Goal: Task Accomplishment & Management: Complete application form

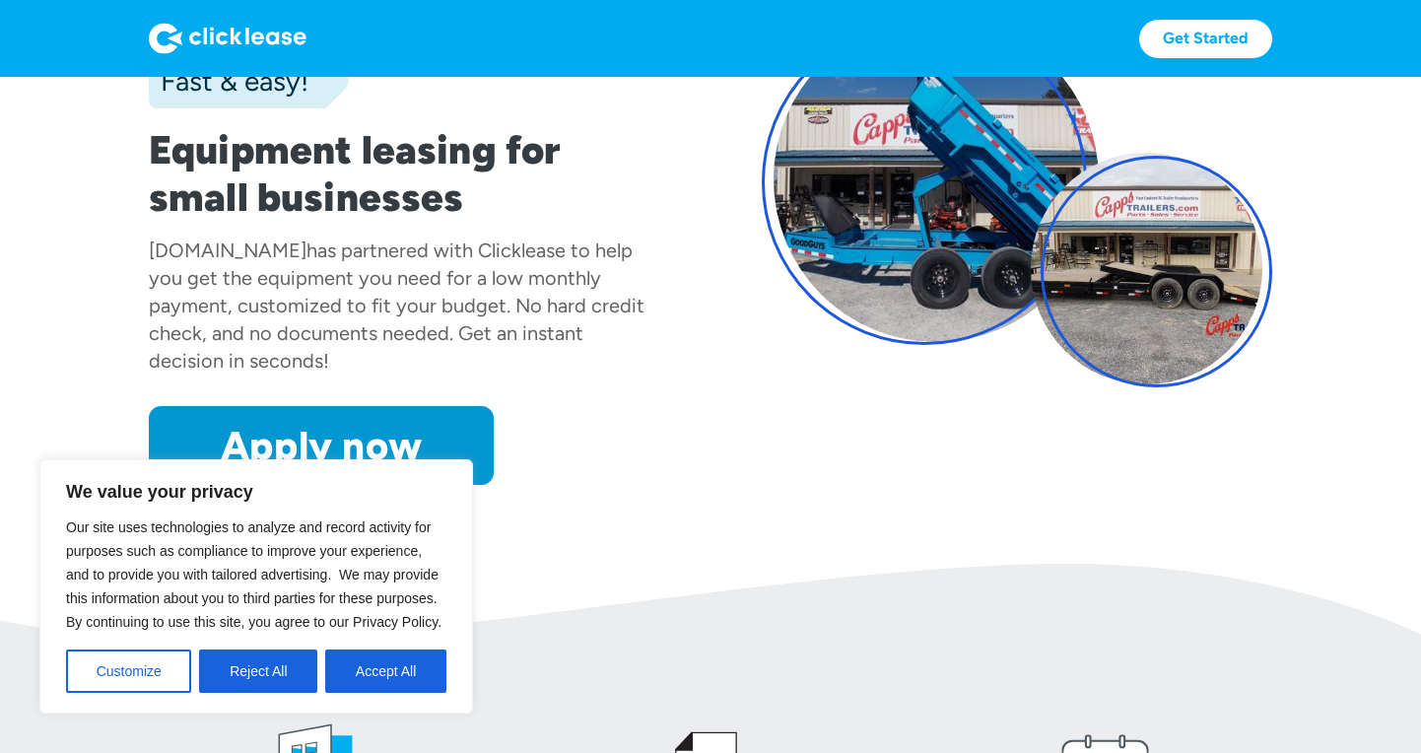
scroll to position [296, 0]
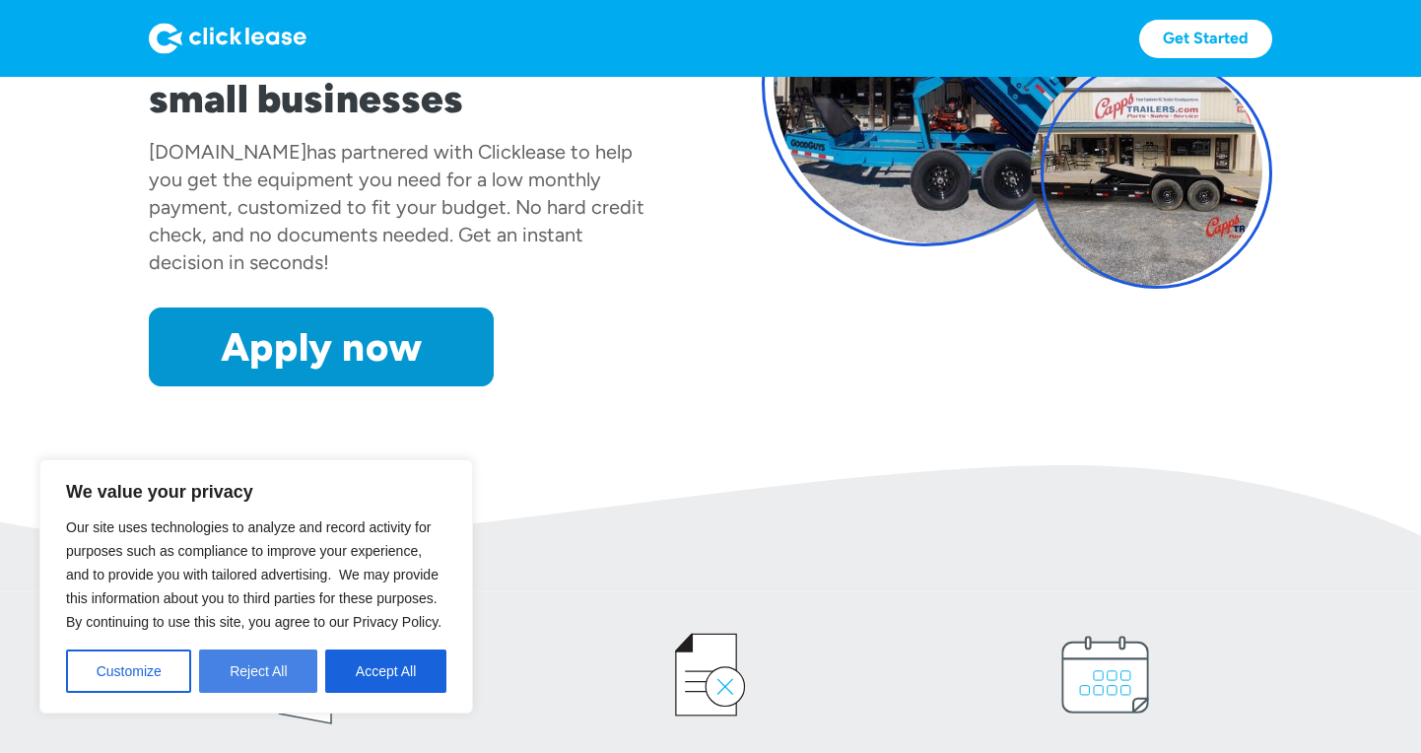
click at [277, 679] on button "Reject All" at bounding box center [258, 670] width 118 height 43
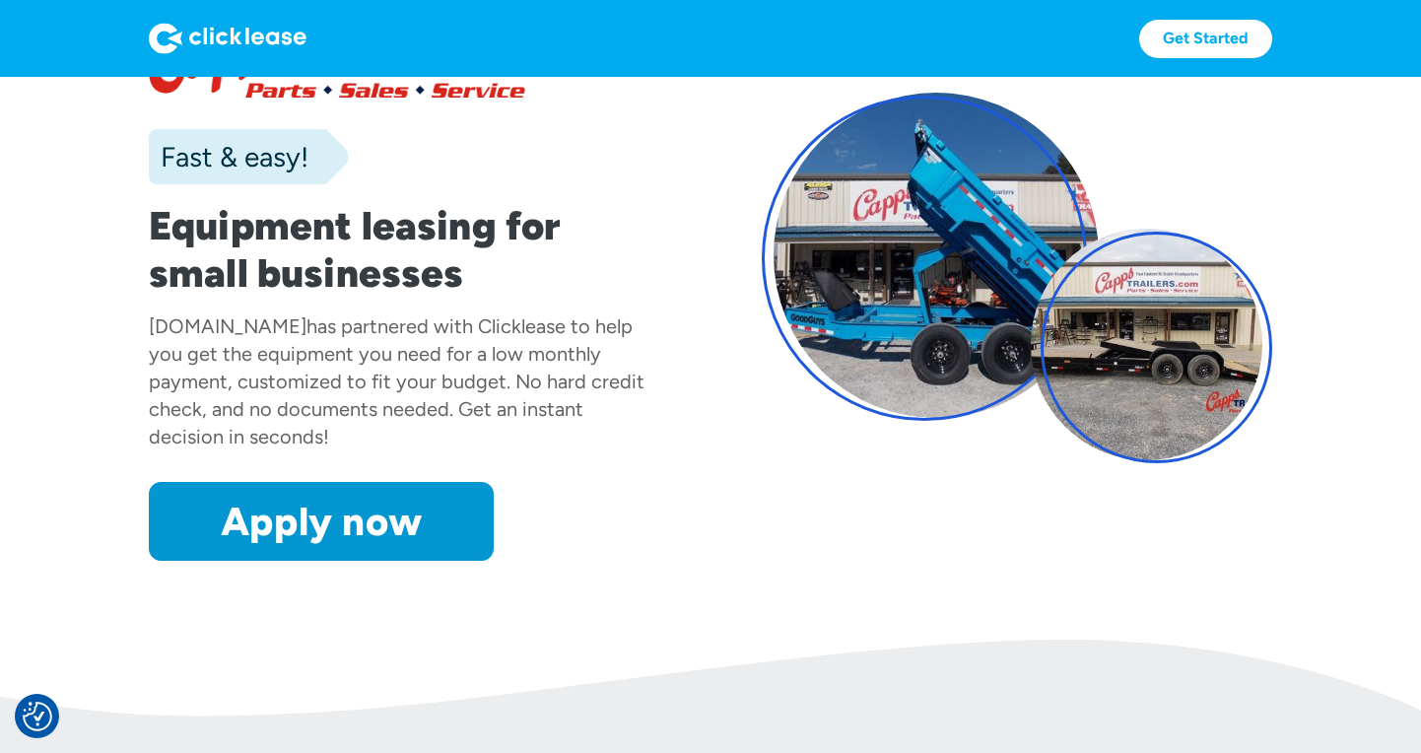
scroll to position [0, 0]
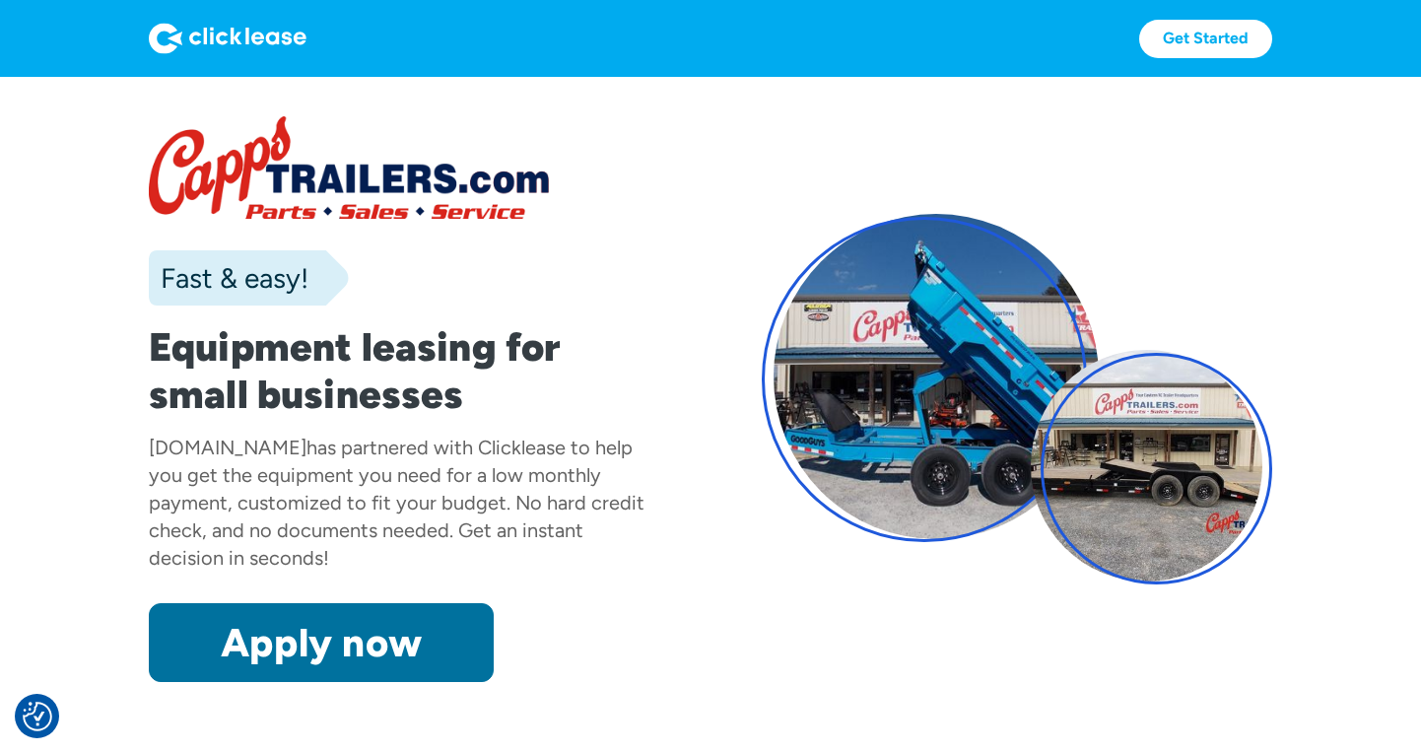
click at [339, 617] on link "Apply now" at bounding box center [321, 642] width 345 height 79
